Goal: Use online tool/utility: Utilize a website feature to perform a specific function

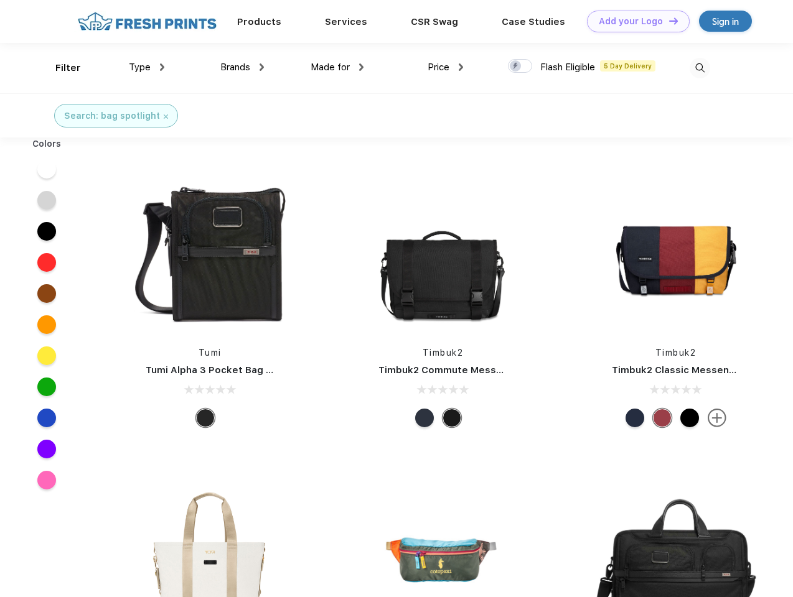
scroll to position [1, 0]
click at [633, 21] on link "Add your Logo Design Tool" at bounding box center [638, 22] width 103 height 22
click at [0, 0] on div "Design Tool" at bounding box center [0, 0] width 0 height 0
click at [668, 21] on link "Add your Logo Design Tool" at bounding box center [638, 22] width 103 height 22
click at [60, 68] on div "Filter" at bounding box center [68, 68] width 26 height 14
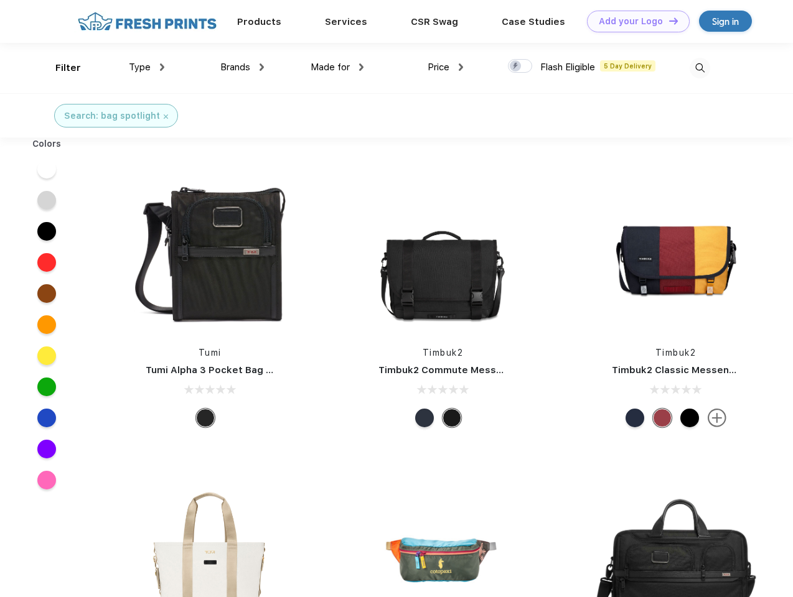
click at [147, 67] on span "Type" at bounding box center [140, 67] width 22 height 11
click at [242, 67] on span "Brands" at bounding box center [235, 67] width 30 height 11
click at [337, 67] on span "Made for" at bounding box center [330, 67] width 39 height 11
click at [446, 67] on span "Price" at bounding box center [439, 67] width 22 height 11
click at [520, 67] on div at bounding box center [520, 66] width 24 height 14
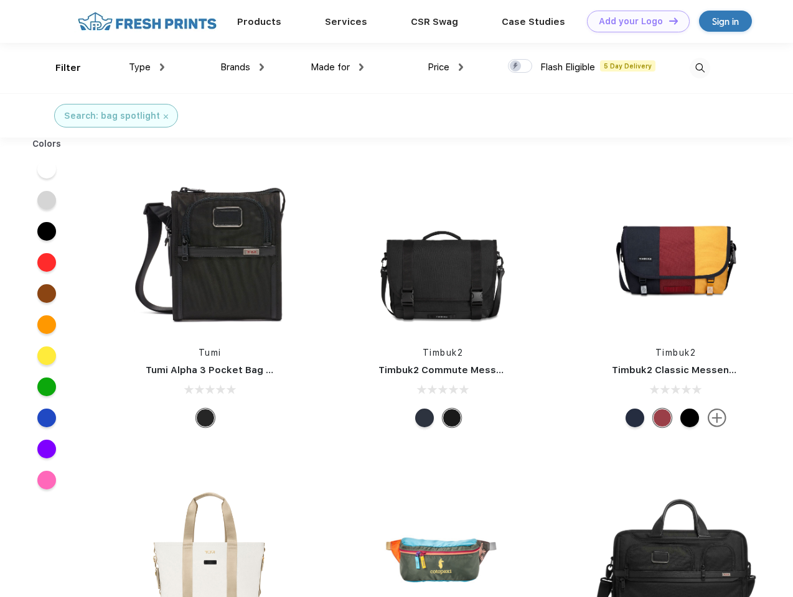
click at [516, 67] on input "checkbox" at bounding box center [512, 62] width 8 height 8
click at [699, 68] on img at bounding box center [699, 68] width 21 height 21
